Goal: Task Accomplishment & Management: Use online tool/utility

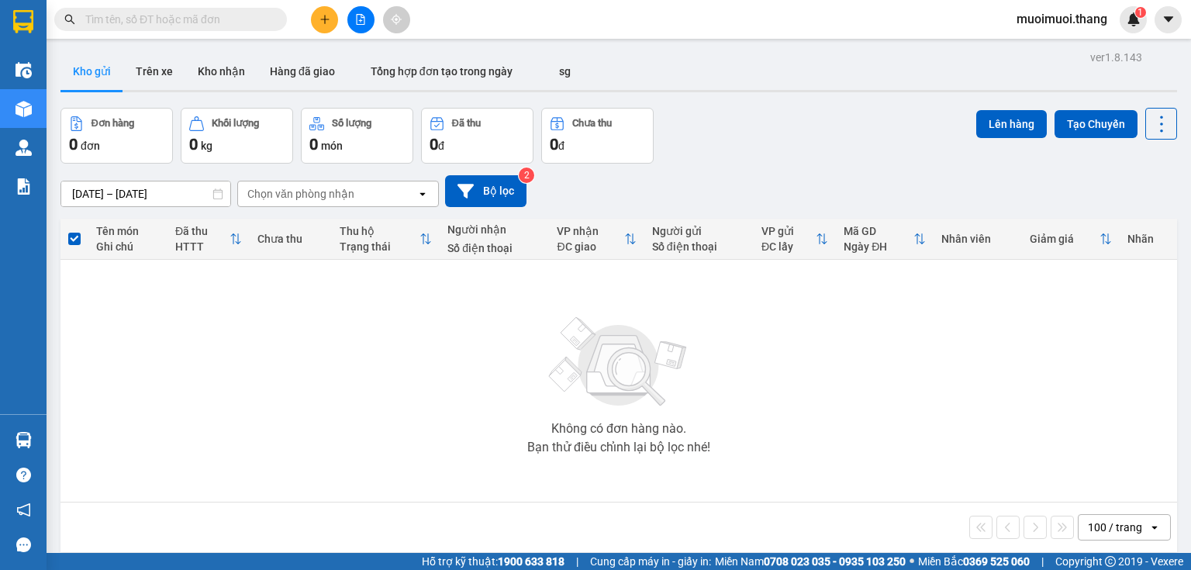
click at [353, 16] on button at bounding box center [360, 19] width 27 height 27
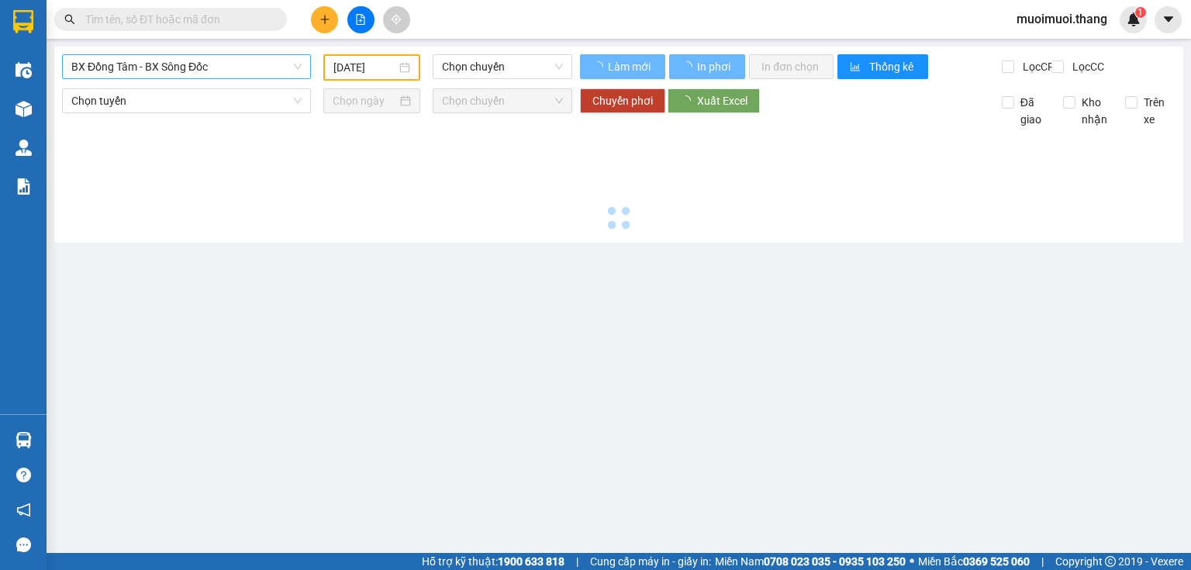
type input "[DATE]"
click at [256, 71] on span "BX Đồng Tâm - BX Sông Đốc" at bounding box center [186, 66] width 230 height 23
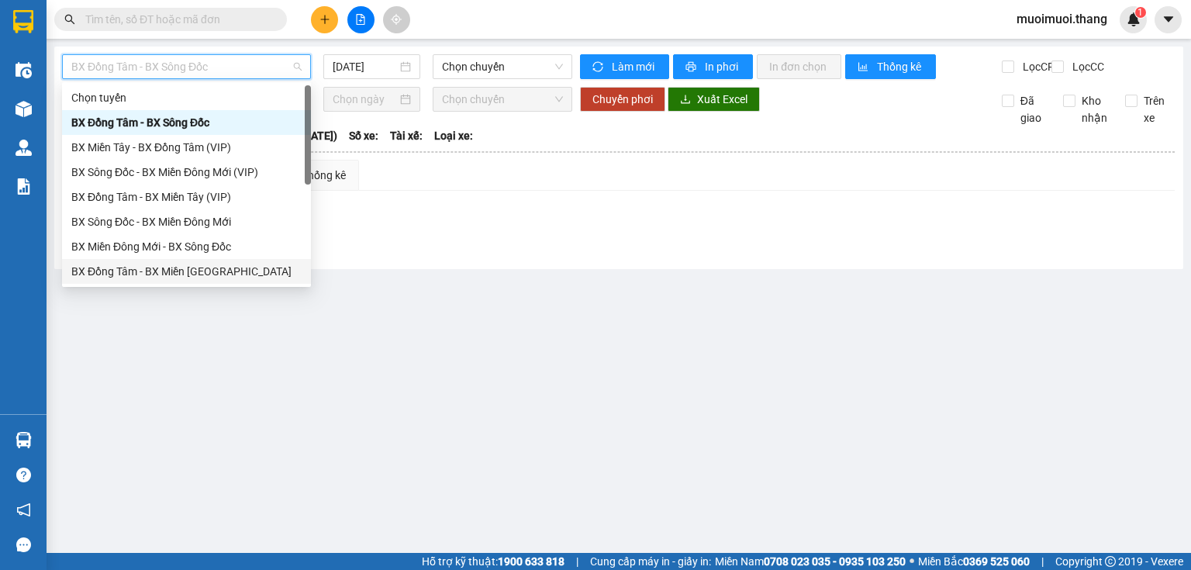
scroll to position [124, 0]
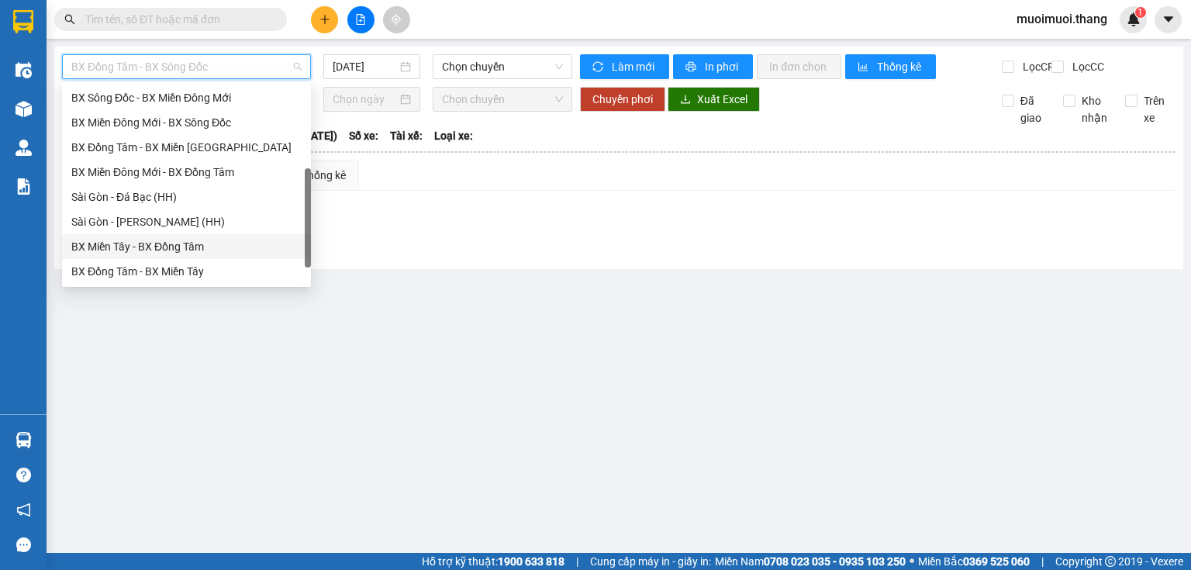
click at [195, 242] on div "BX Miền Tây - BX Đồng Tâm" at bounding box center [186, 246] width 230 height 17
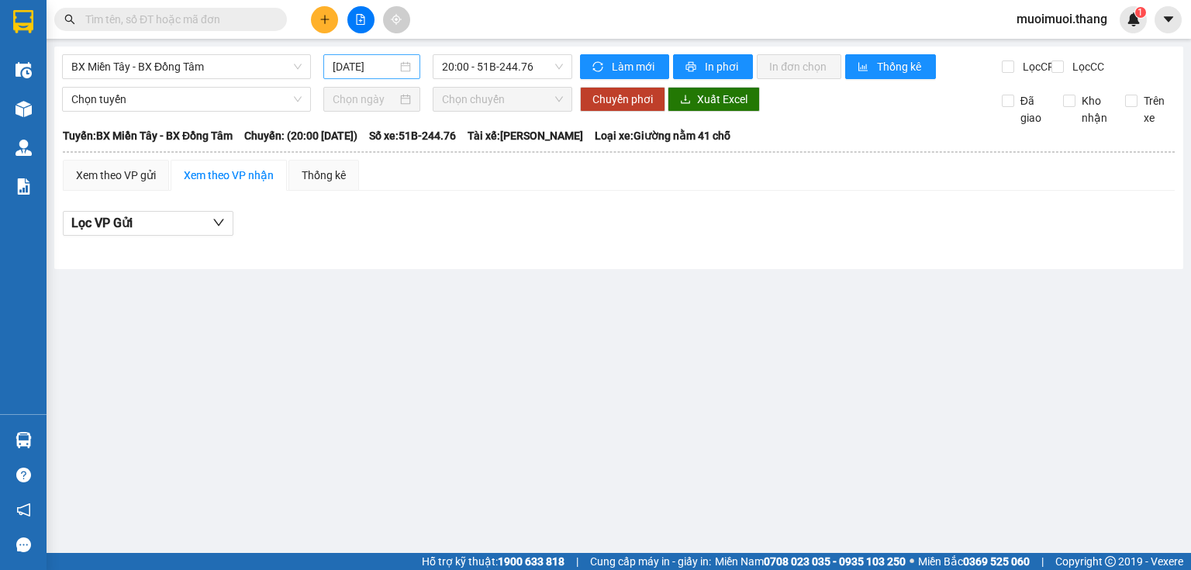
click at [382, 56] on div "[DATE]" at bounding box center [371, 66] width 96 height 25
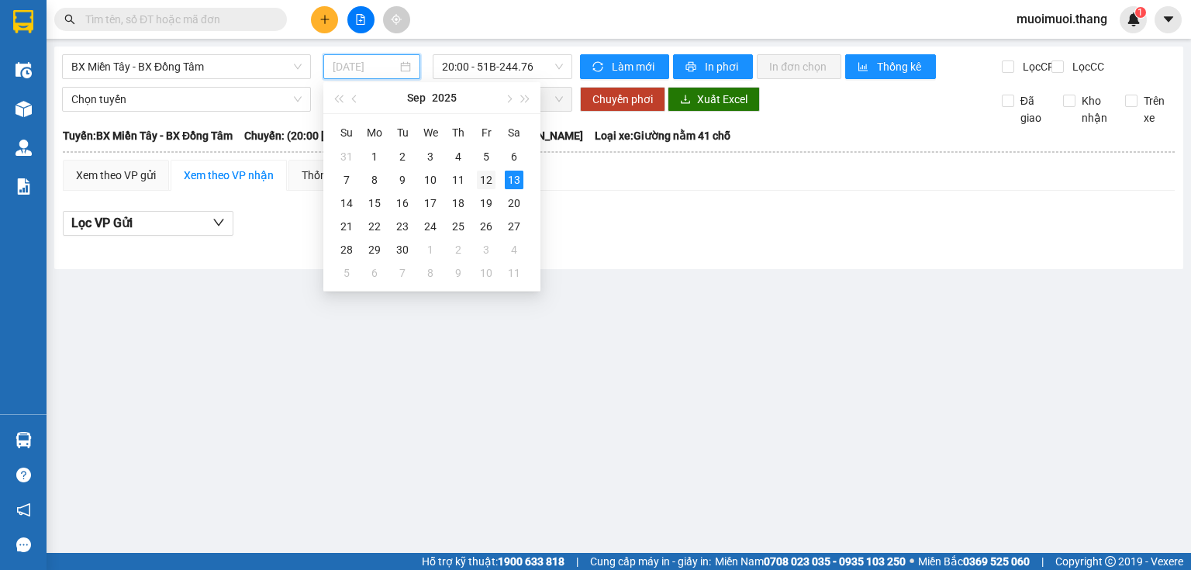
click at [489, 187] on div "12" at bounding box center [486, 180] width 19 height 19
type input "[DATE]"
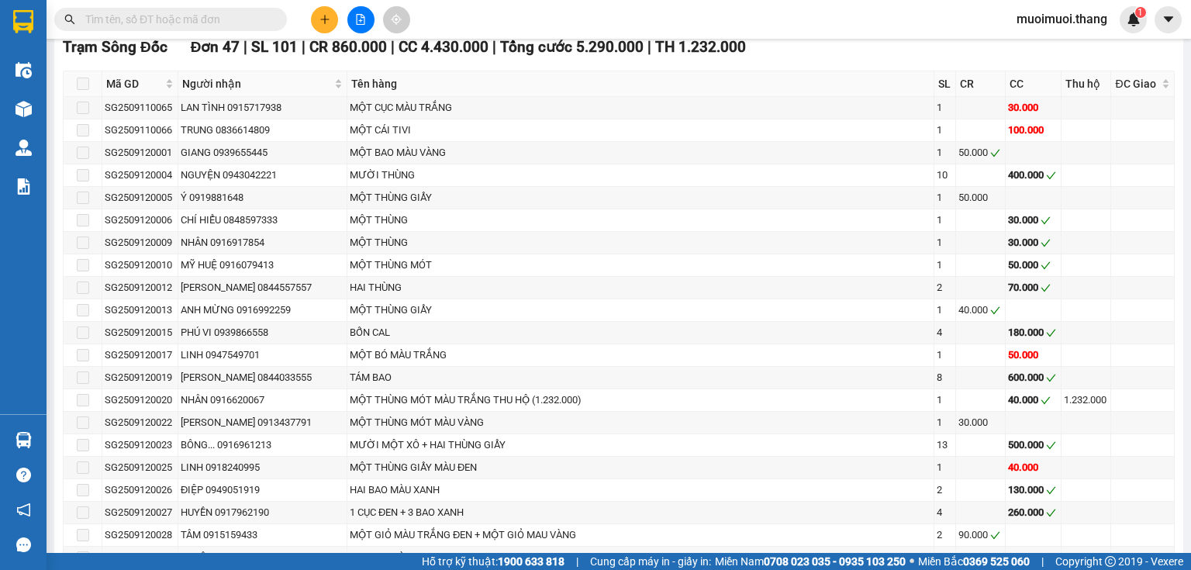
scroll to position [2125, 0]
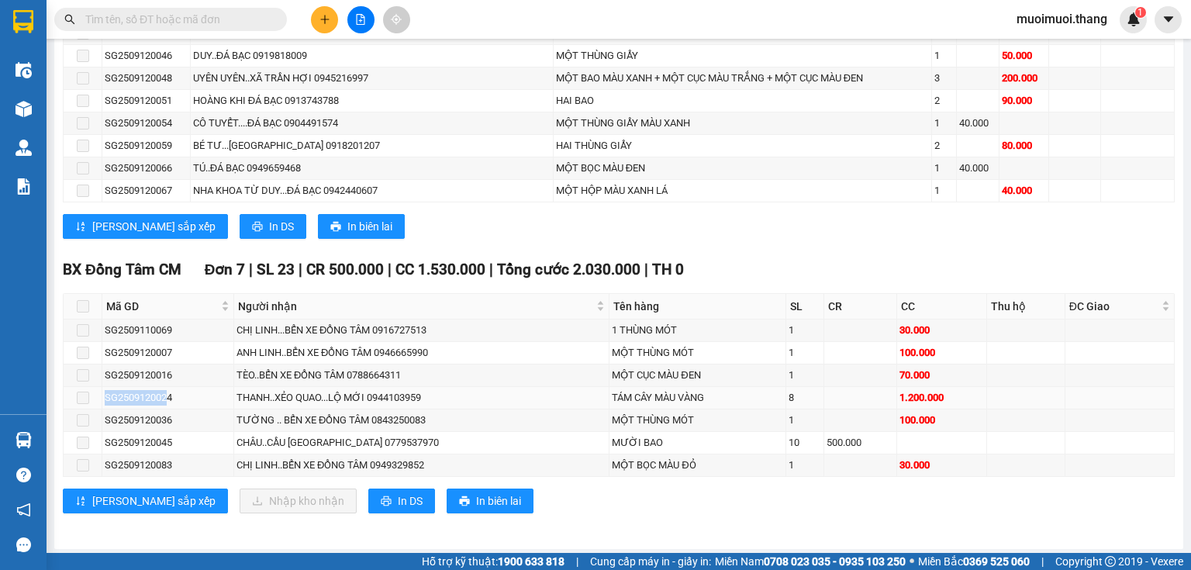
drag, startPoint x: 168, startPoint y: 393, endPoint x: 119, endPoint y: 406, distance: 49.7
click at [68, 400] on tr "SG2509120024 THANH..XẺO QUAO...LỘ MỚI 0944103959 TÁM CÂY MÀU VÀNG 8 1.200.000" at bounding box center [619, 398] width 1111 height 22
click at [173, 409] on td "SG2509120036" at bounding box center [168, 420] width 132 height 22
drag, startPoint x: 180, startPoint y: 392, endPoint x: 115, endPoint y: 393, distance: 65.1
click at [101, 393] on tr "SG2509120024 THANH..XẺO QUAO...LỘ MỚI 0944103959 TÁM CÂY MÀU VÀNG 8 1.200.000" at bounding box center [619, 398] width 1111 height 22
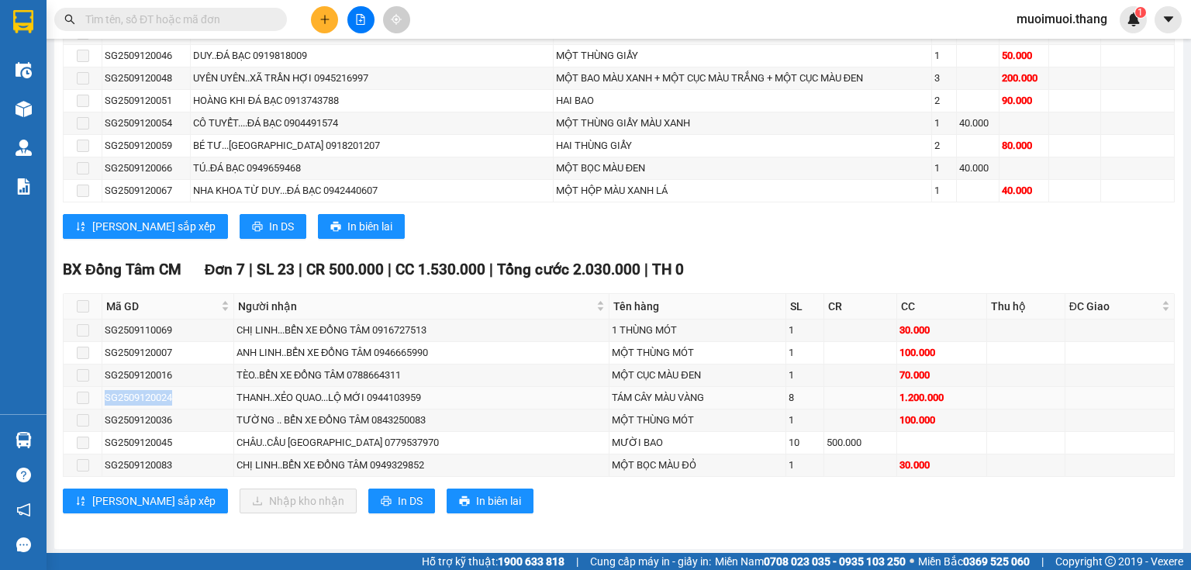
copy tr "SG2509120024"
click at [222, 22] on input "text" at bounding box center [176, 19] width 183 height 17
paste input "SG2509120024"
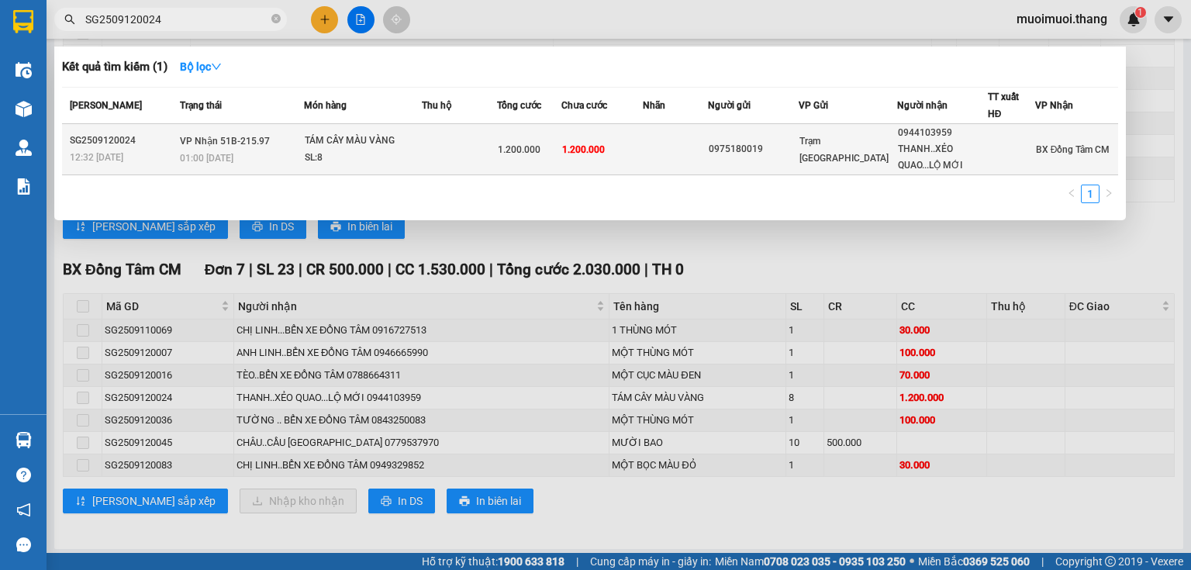
type input "SG2509120024"
click at [628, 143] on td "1.200.000" at bounding box center [602, 149] width 82 height 51
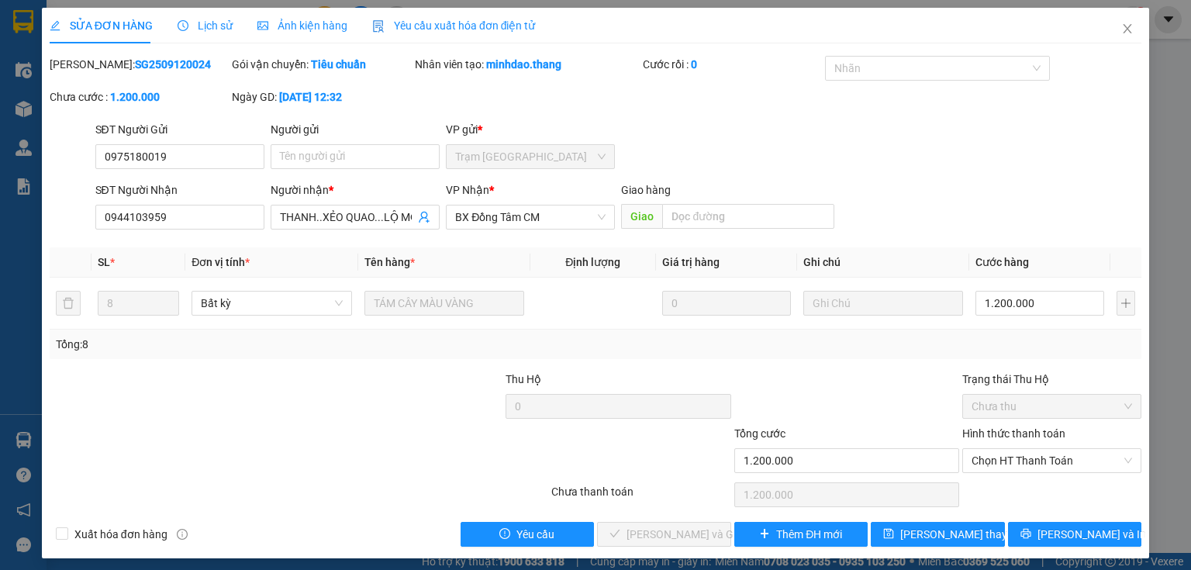
click at [162, 230] on div "SĐT Người Nhận 0944103959" at bounding box center [179, 208] width 169 height 54
click at [172, 227] on input "0944103959" at bounding box center [179, 217] width 169 height 25
click at [1121, 26] on icon "close" at bounding box center [1127, 28] width 12 height 12
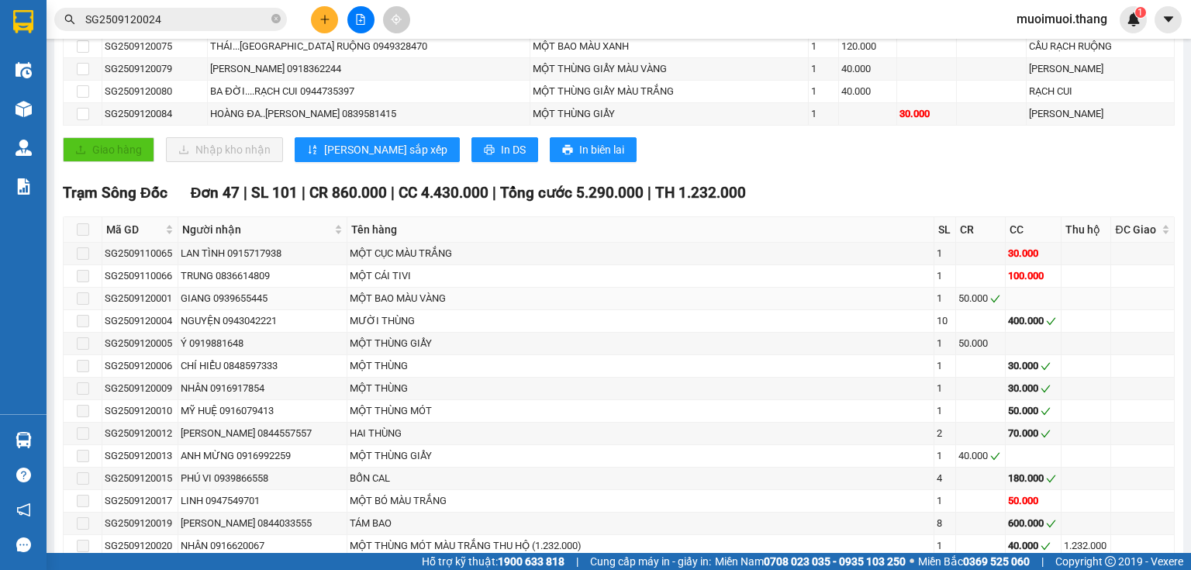
scroll to position [620, 0]
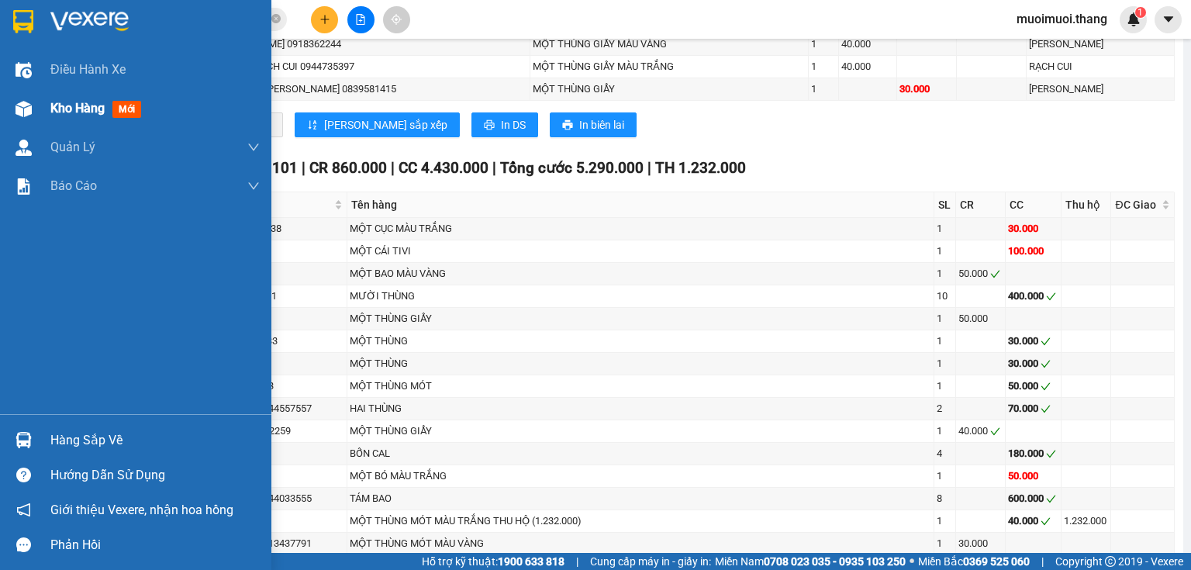
click at [34, 104] on div at bounding box center [23, 108] width 27 height 27
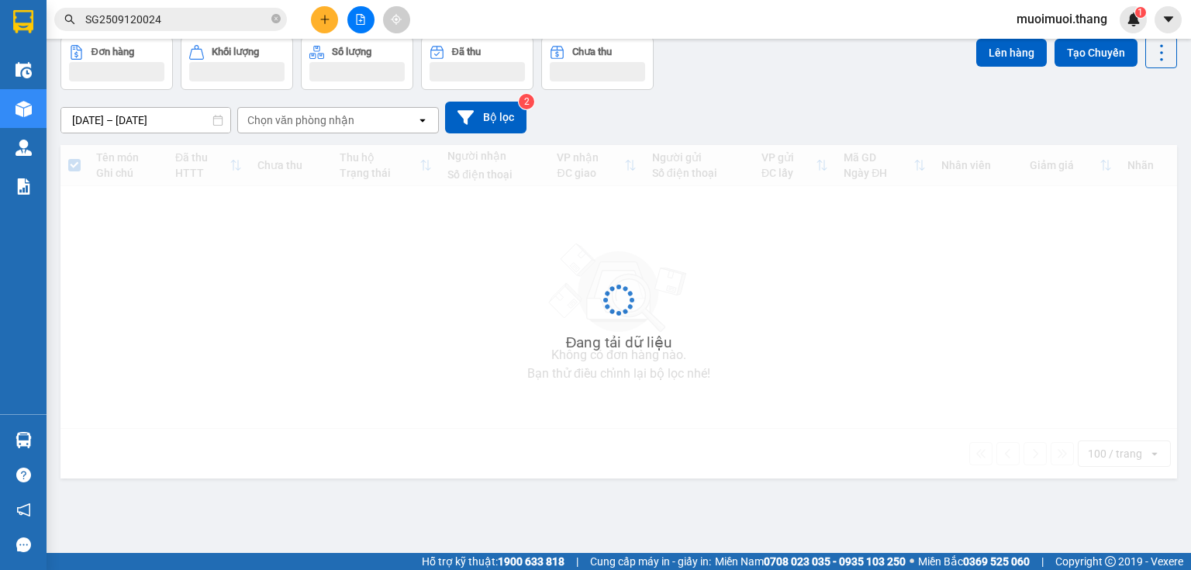
scroll to position [71, 0]
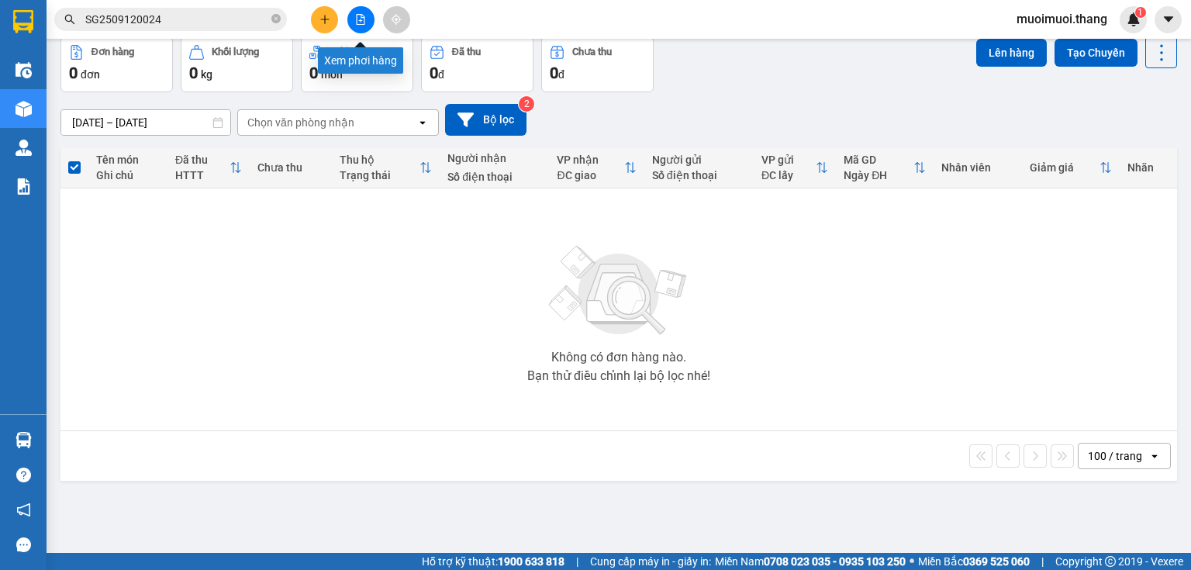
click at [357, 14] on icon "file-add" at bounding box center [361, 19] width 9 height 11
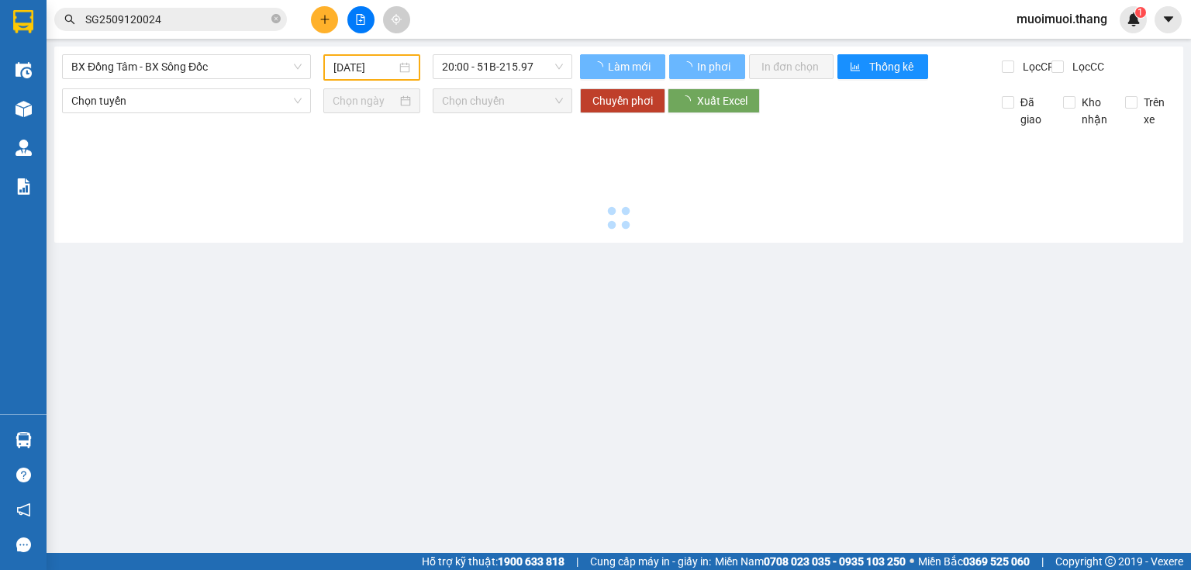
type input "[DATE]"
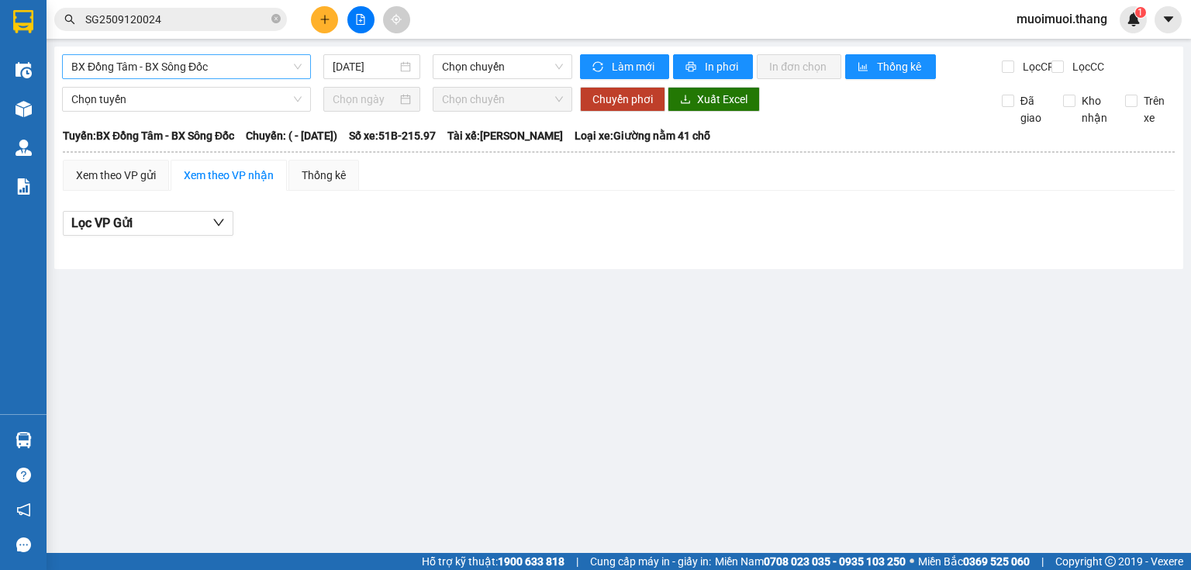
click at [261, 66] on span "BX Đồng Tâm - BX Sông Đốc" at bounding box center [186, 66] width 230 height 23
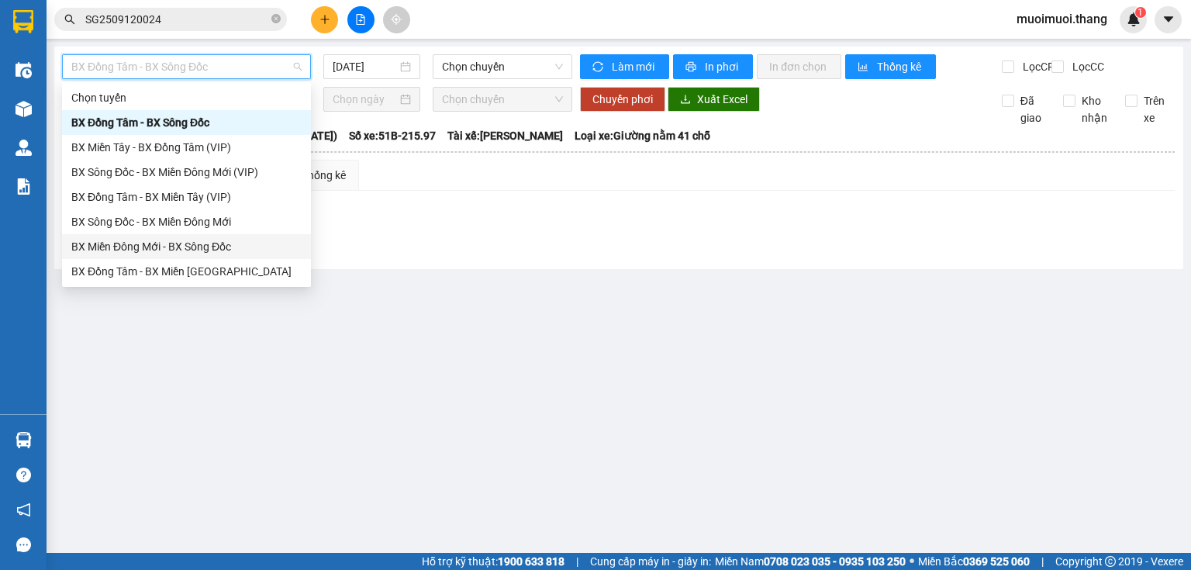
scroll to position [124, 0]
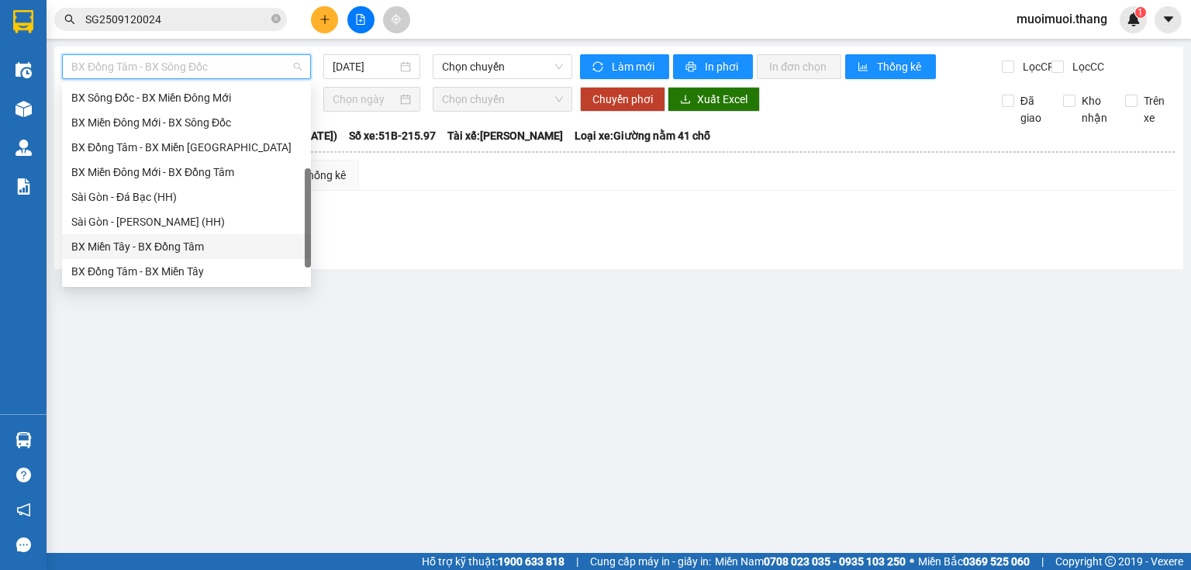
click at [155, 246] on div "BX Miền Tây - BX Đồng Tâm" at bounding box center [186, 246] width 230 height 17
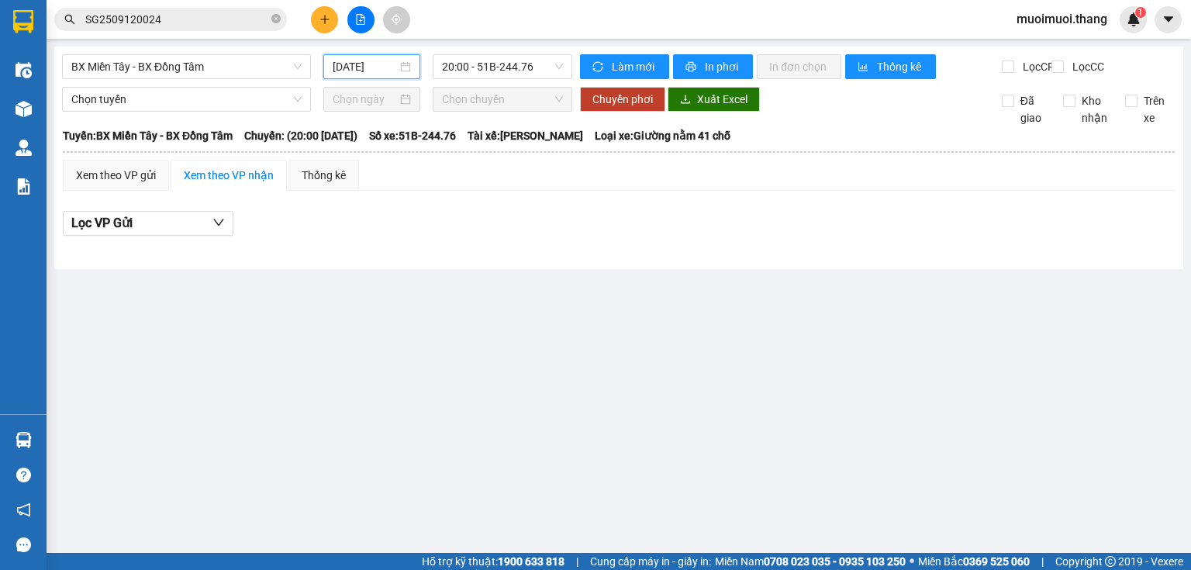
click at [352, 66] on input "[DATE]" at bounding box center [365, 66] width 64 height 17
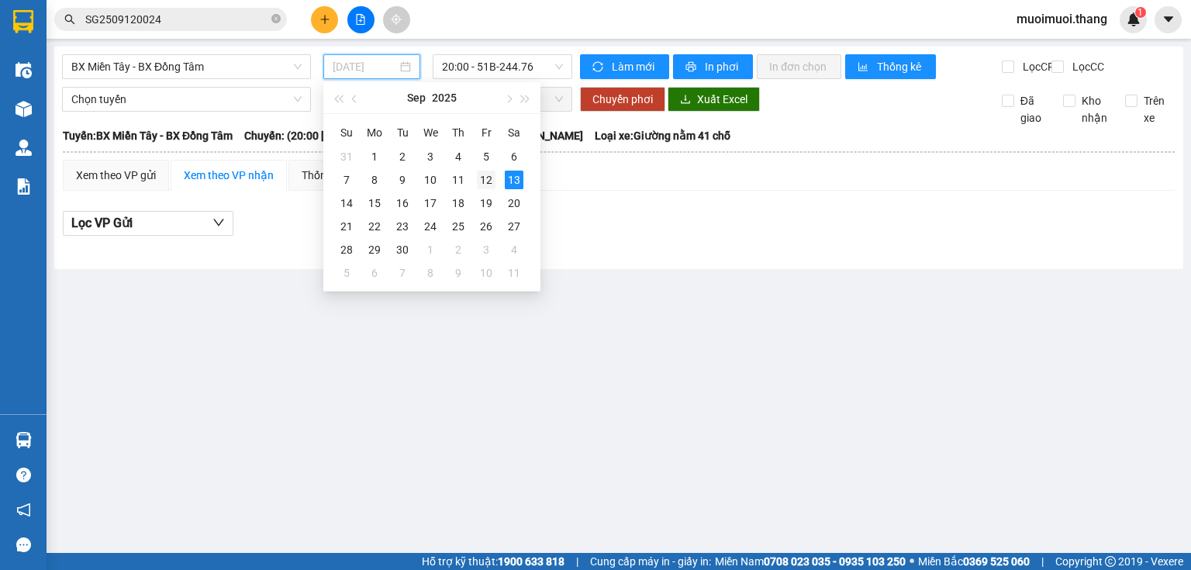
click at [479, 174] on div "12" at bounding box center [486, 180] width 19 height 19
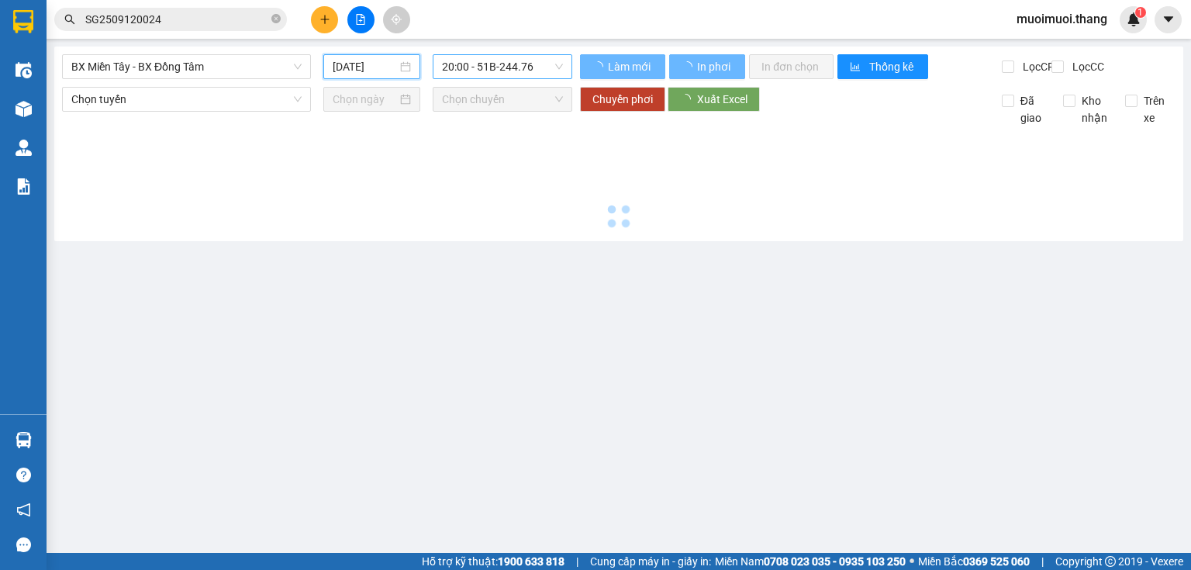
type input "[DATE]"
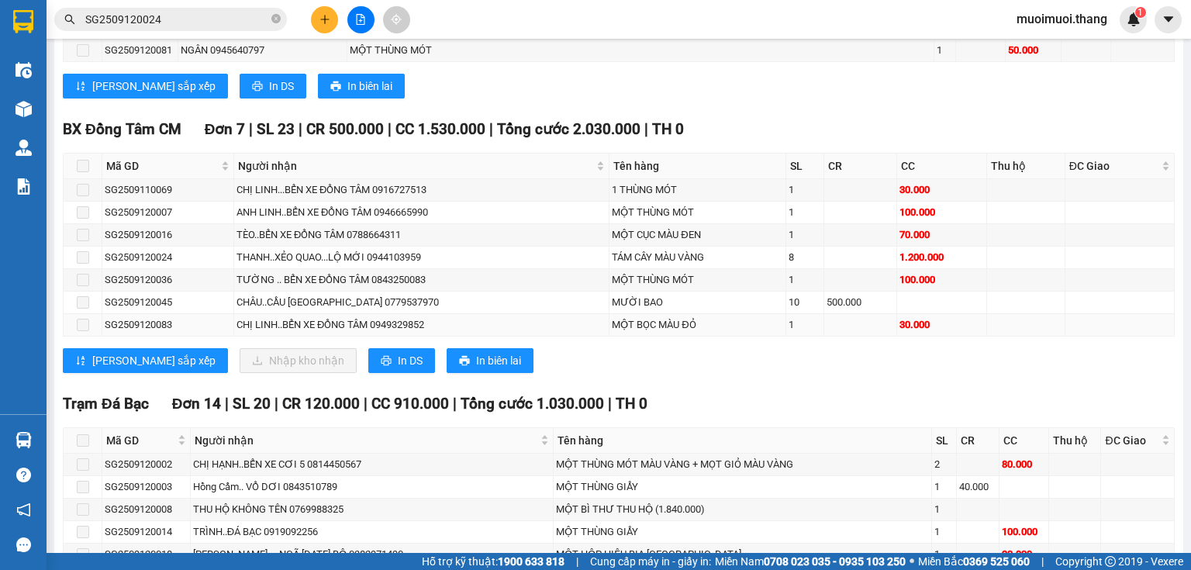
scroll to position [1815, 0]
